Goal: Find specific page/section: Find specific page/section

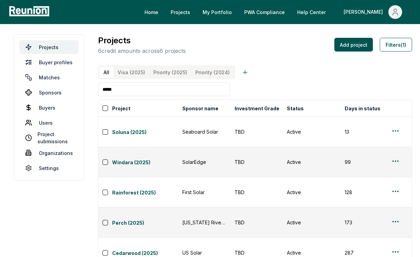
scroll to position [0, 235]
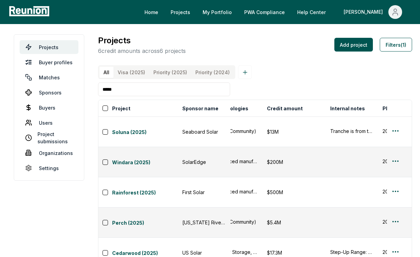
drag, startPoint x: 133, startPoint y: 93, endPoint x: 90, endPoint y: 93, distance: 42.7
click at [90, 93] on main "Projects Buyer profiles Matches Sponsors Buyers Users Project submissions Organ…" at bounding box center [210, 160] width 420 height 273
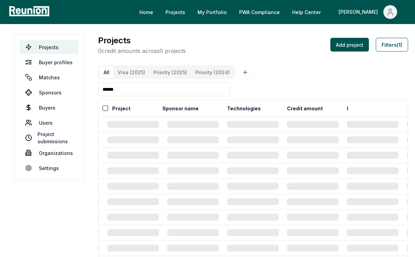
type input "******"
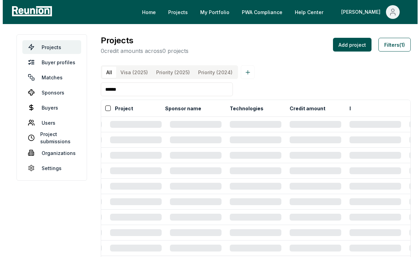
scroll to position [0, 93]
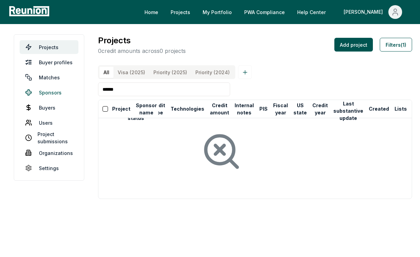
click at [47, 89] on link "Sponsors" at bounding box center [49, 93] width 59 height 14
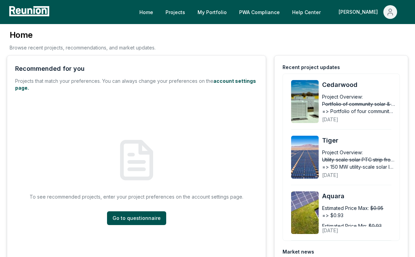
click at [398, 19] on div "Home Projects My Portfolio PWA Compliance Help Center Mahon" at bounding box center [207, 12] width 415 height 24
click at [384, 17] on button "[PERSON_NAME]" at bounding box center [368, 12] width 70 height 14
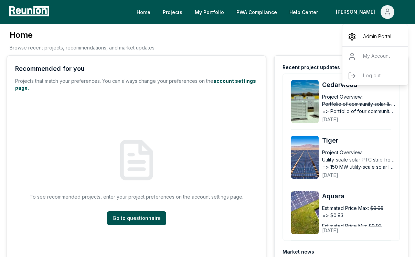
click at [377, 34] on p "Admin Portal" at bounding box center [377, 37] width 28 height 8
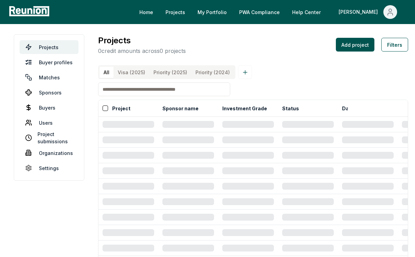
click at [177, 96] on input at bounding box center [164, 90] width 132 height 14
type input "******"
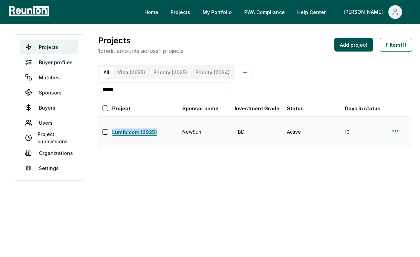
drag, startPoint x: 108, startPoint y: 132, endPoint x: 158, endPoint y: 132, distance: 49.6
click at [158, 132] on div "Lumibloom (2025)" at bounding box center [141, 132] width 76 height 10
copy link "Lumibloom (2025)"
